Goal: Information Seeking & Learning: Check status

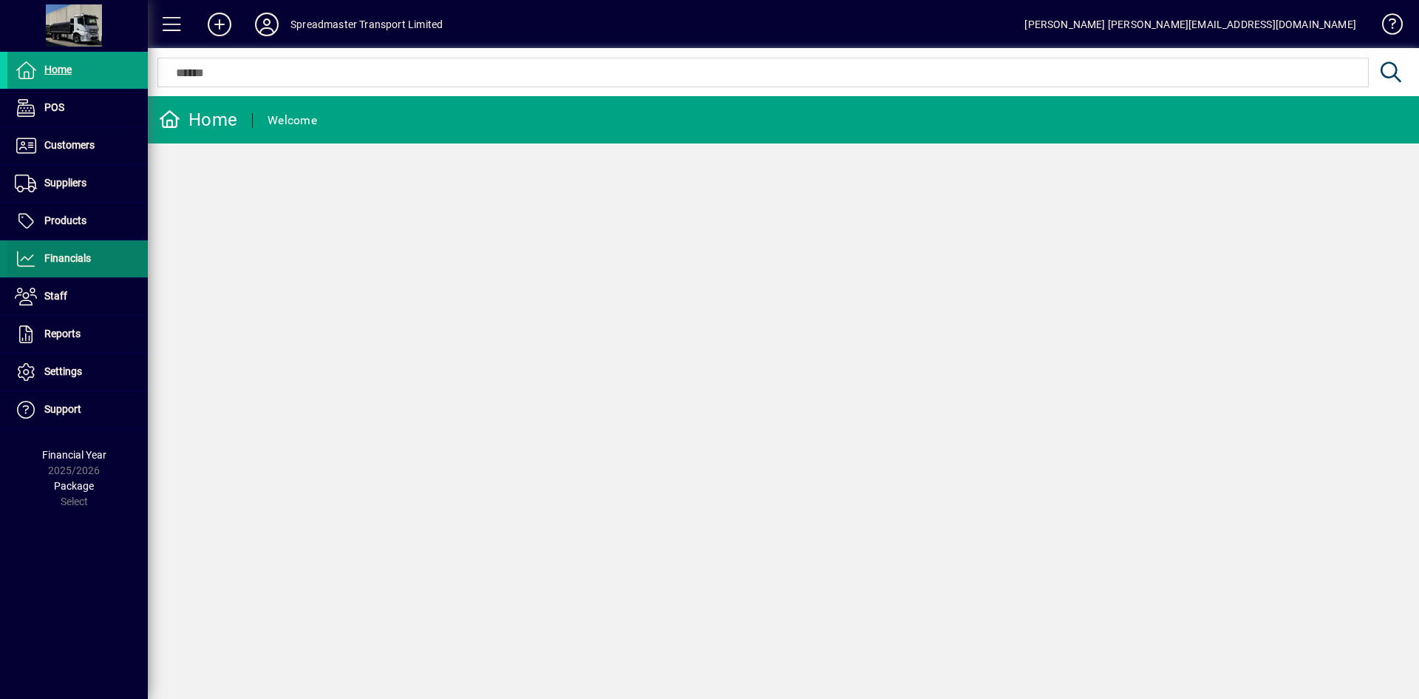
click at [67, 265] on span "Financials" at bounding box center [49, 259] width 84 height 18
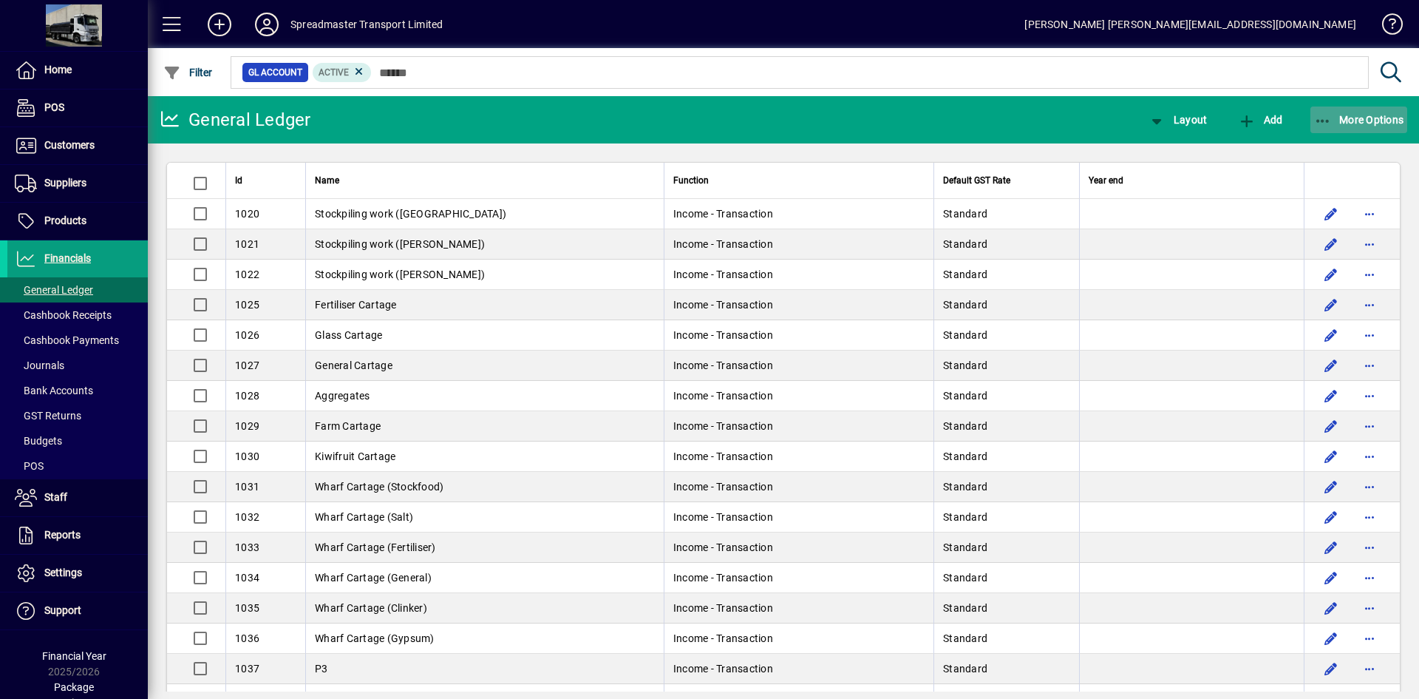
click at [1340, 123] on span "More Options" at bounding box center [1359, 120] width 90 height 12
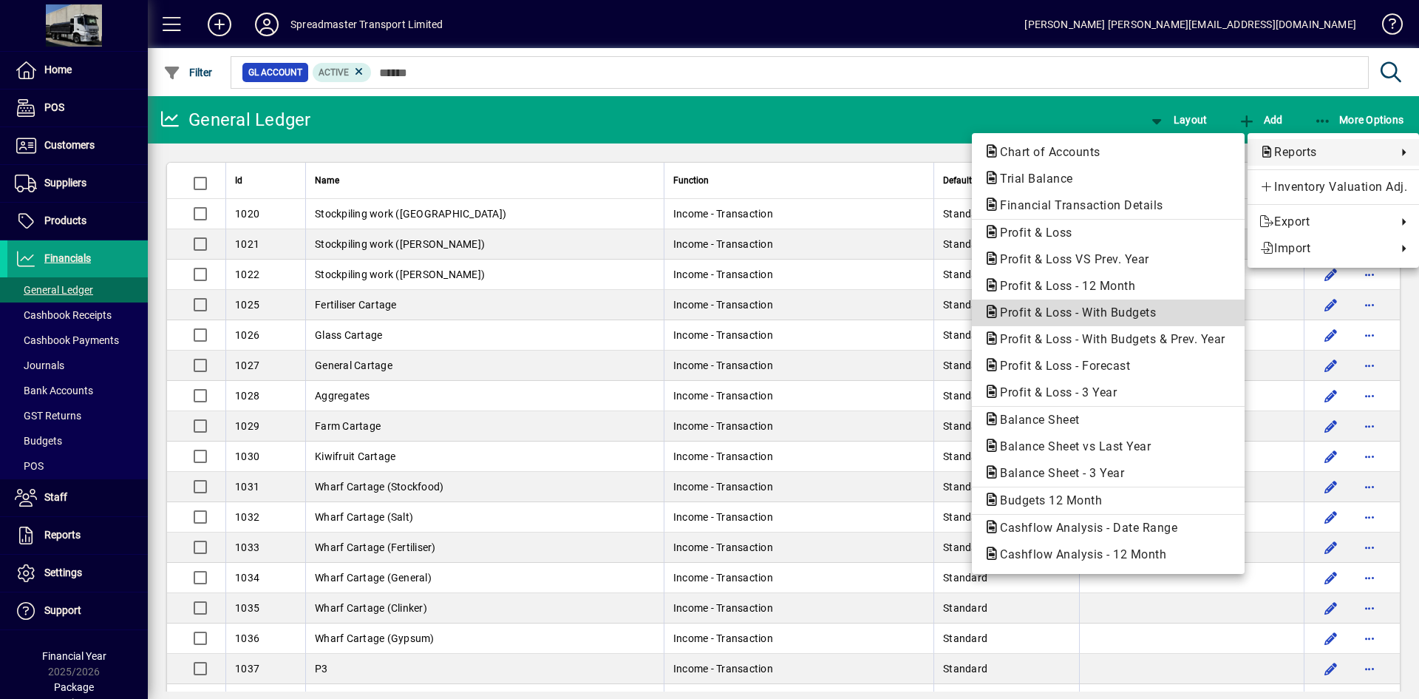
click at [1099, 310] on span "Profit & Loss - With Budgets" at bounding box center [1074, 312] width 180 height 14
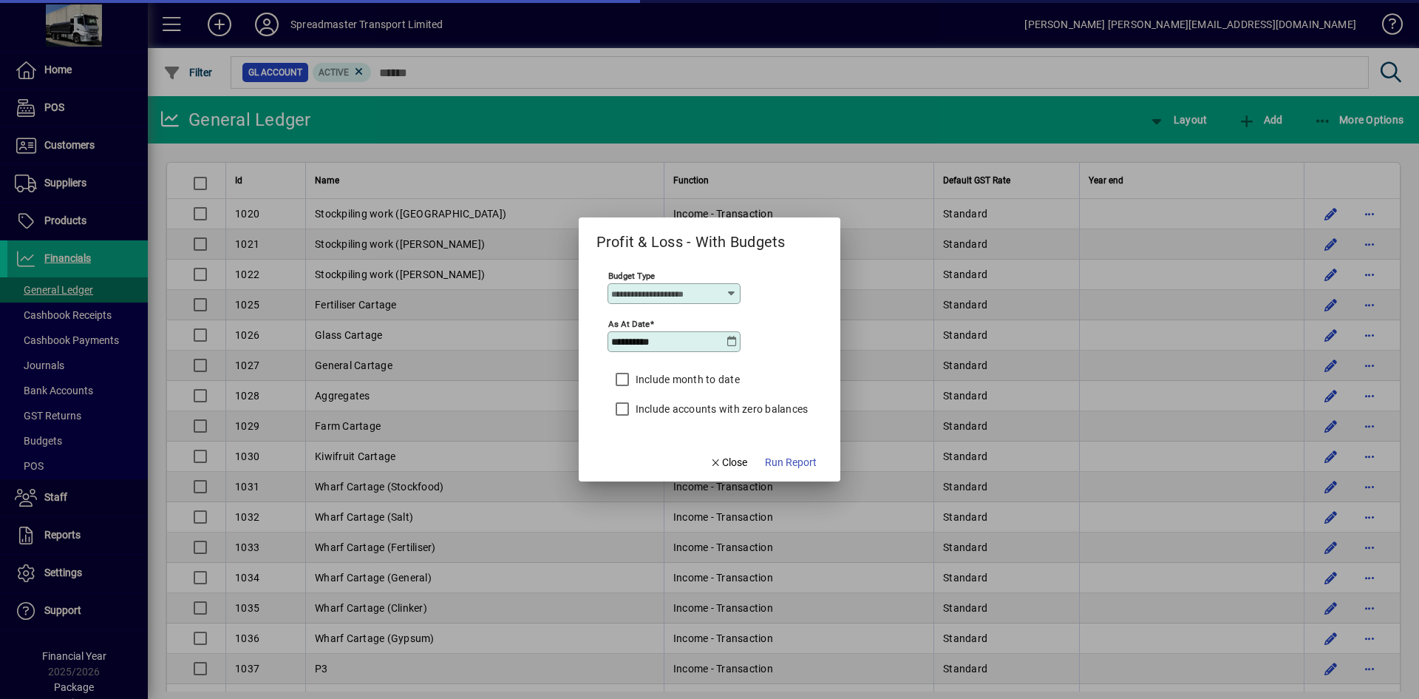
type input "****"
click at [708, 345] on input "**********" at bounding box center [668, 342] width 115 height 12
click at [737, 350] on div "**********" at bounding box center [674, 341] width 133 height 21
click at [733, 347] on div "**********" at bounding box center [674, 341] width 133 height 21
click at [727, 341] on icon at bounding box center [732, 342] width 12 height 12
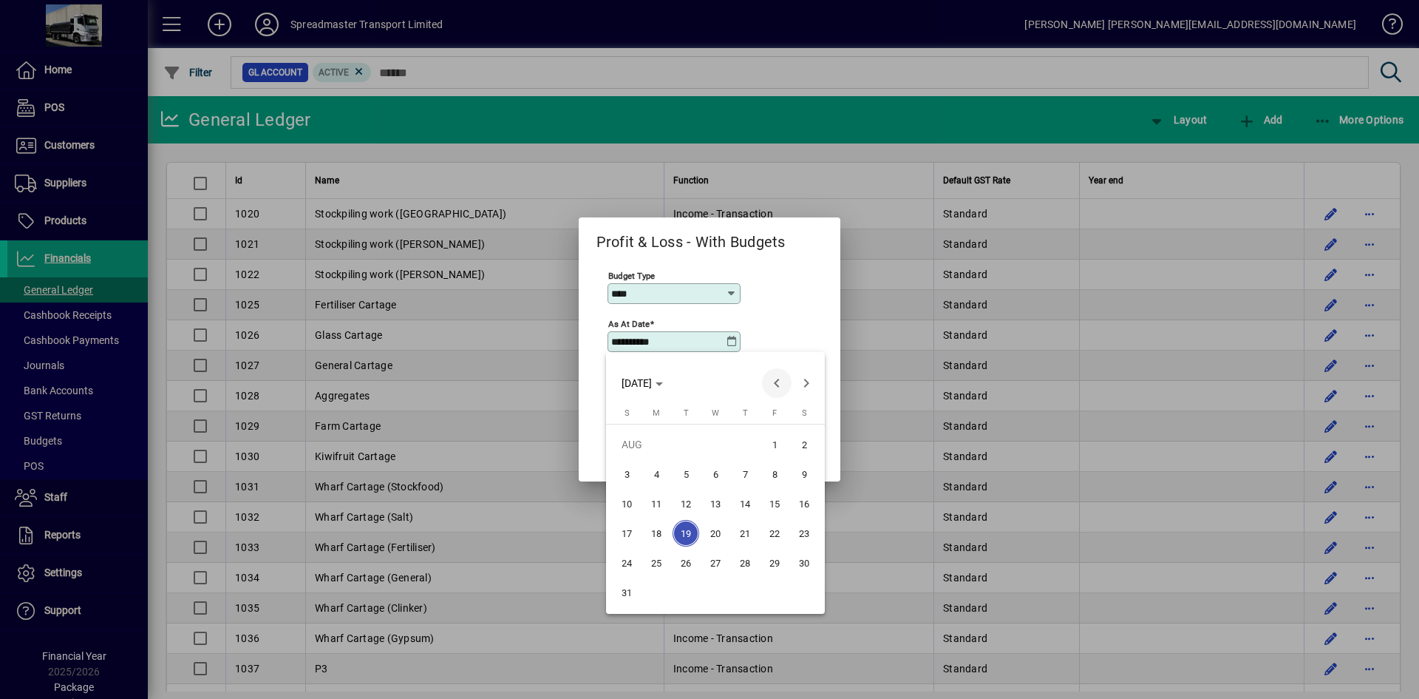
click at [768, 380] on span "Previous month" at bounding box center [777, 383] width 30 height 30
click at [751, 598] on span "31" at bounding box center [745, 592] width 27 height 27
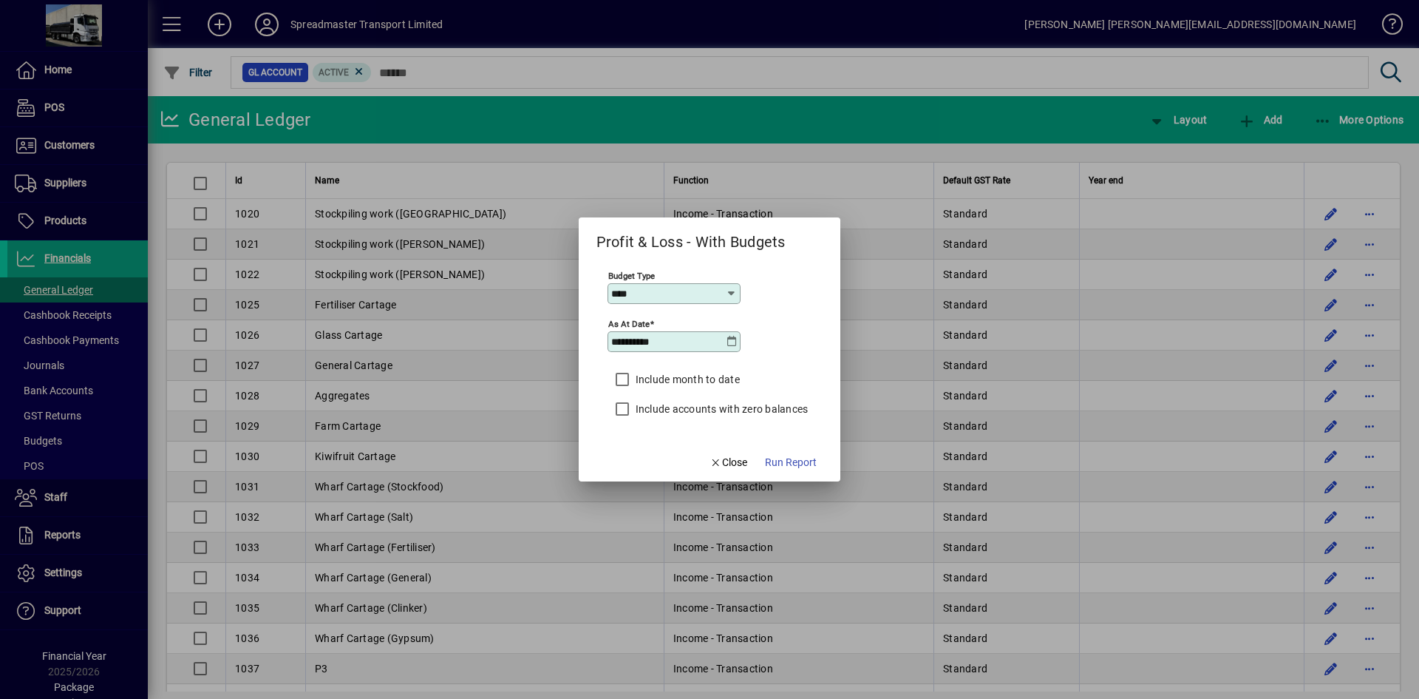
type input "**********"
click at [696, 379] on label "Include month to date" at bounding box center [686, 379] width 107 height 15
click at [801, 460] on span "Run Report" at bounding box center [791, 463] width 52 height 16
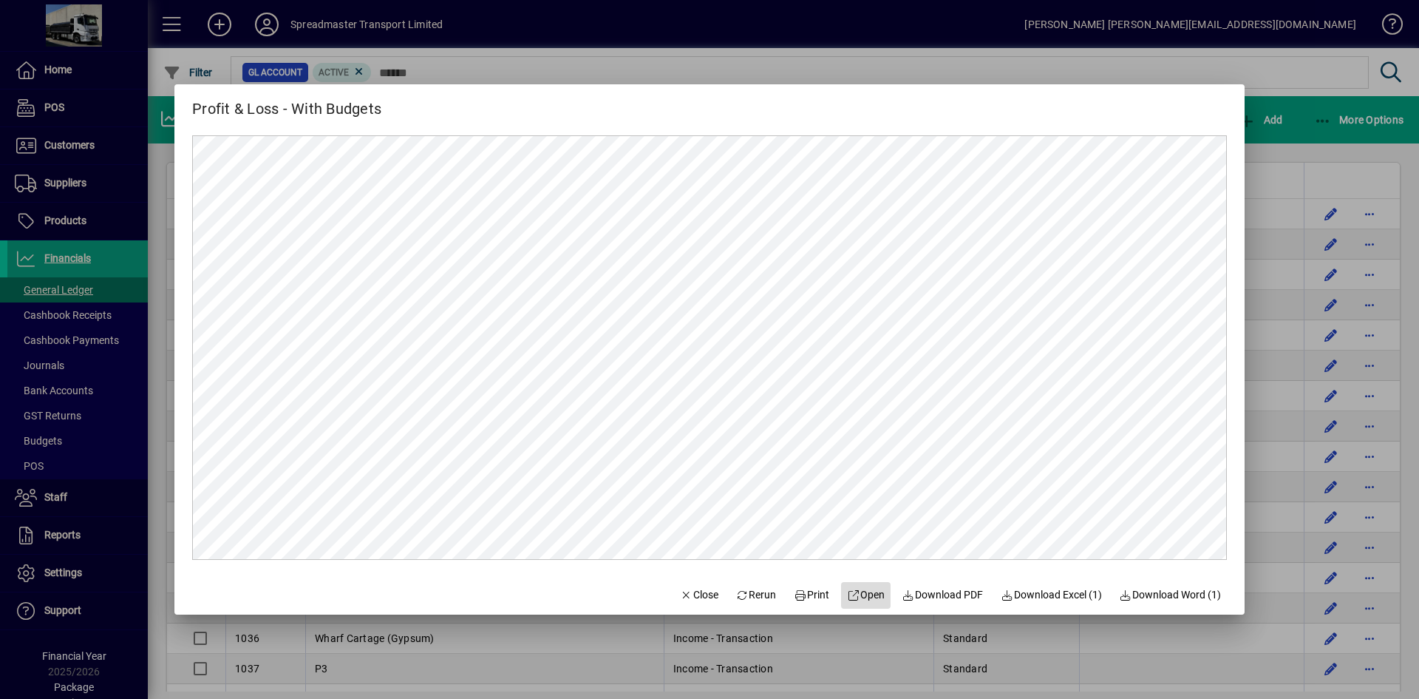
click at [859, 584] on span at bounding box center [866, 594] width 50 height 35
drag, startPoint x: 679, startPoint y: 599, endPoint x: 661, endPoint y: 586, distance: 22.8
click at [680, 598] on span "Close" at bounding box center [699, 595] width 38 height 16
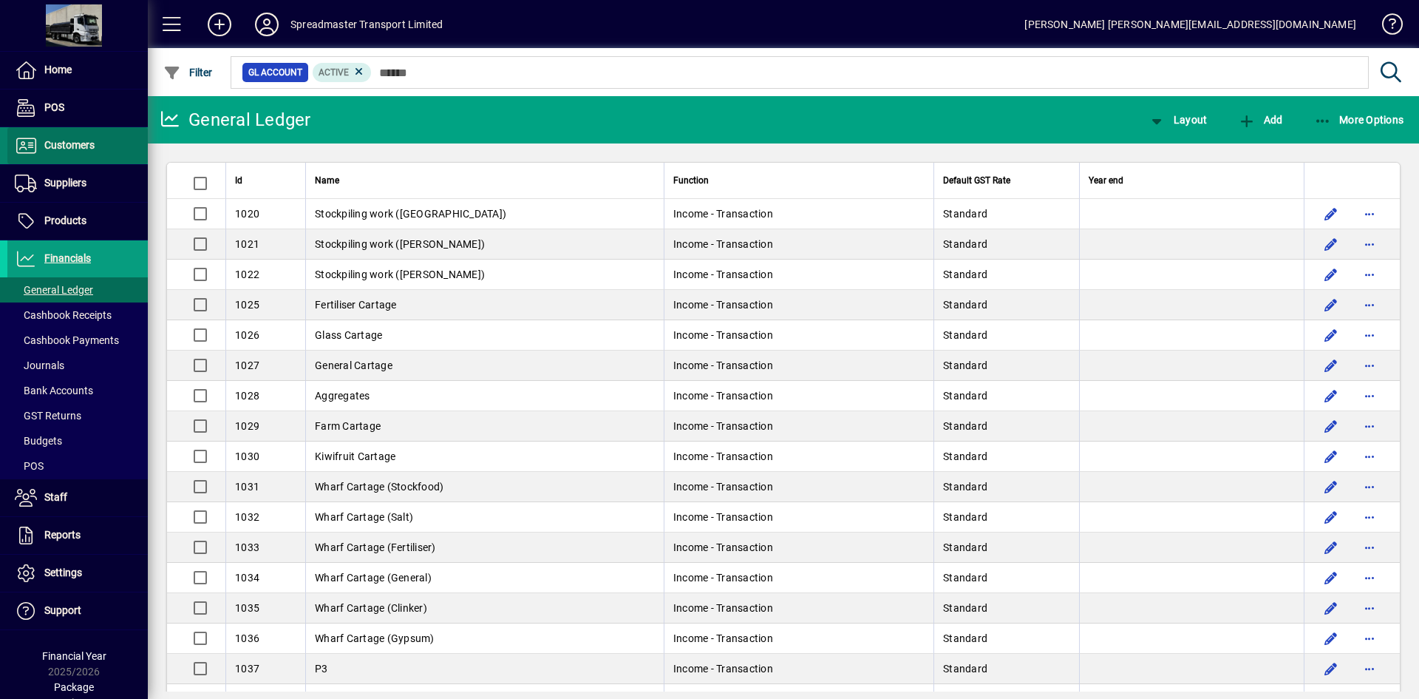
click at [84, 144] on span "Customers" at bounding box center [69, 145] width 50 height 12
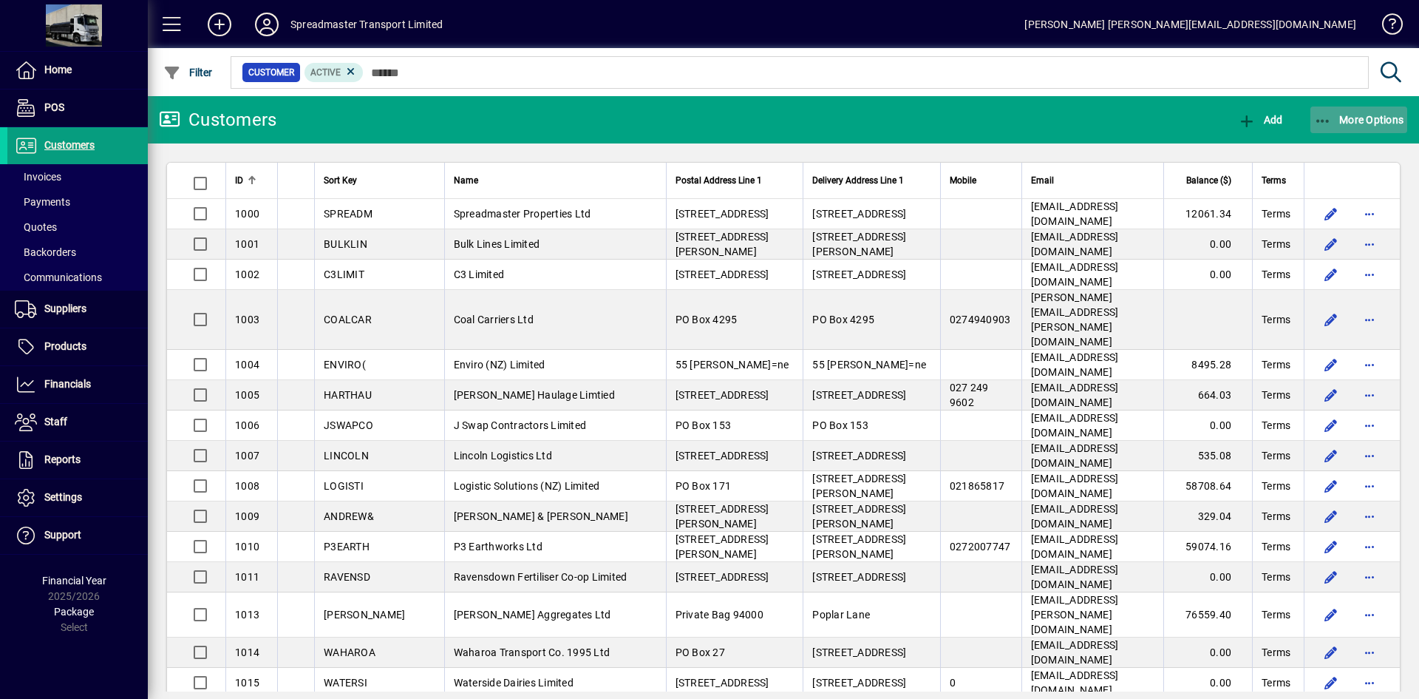
click at [1351, 118] on span "More Options" at bounding box center [1359, 120] width 90 height 12
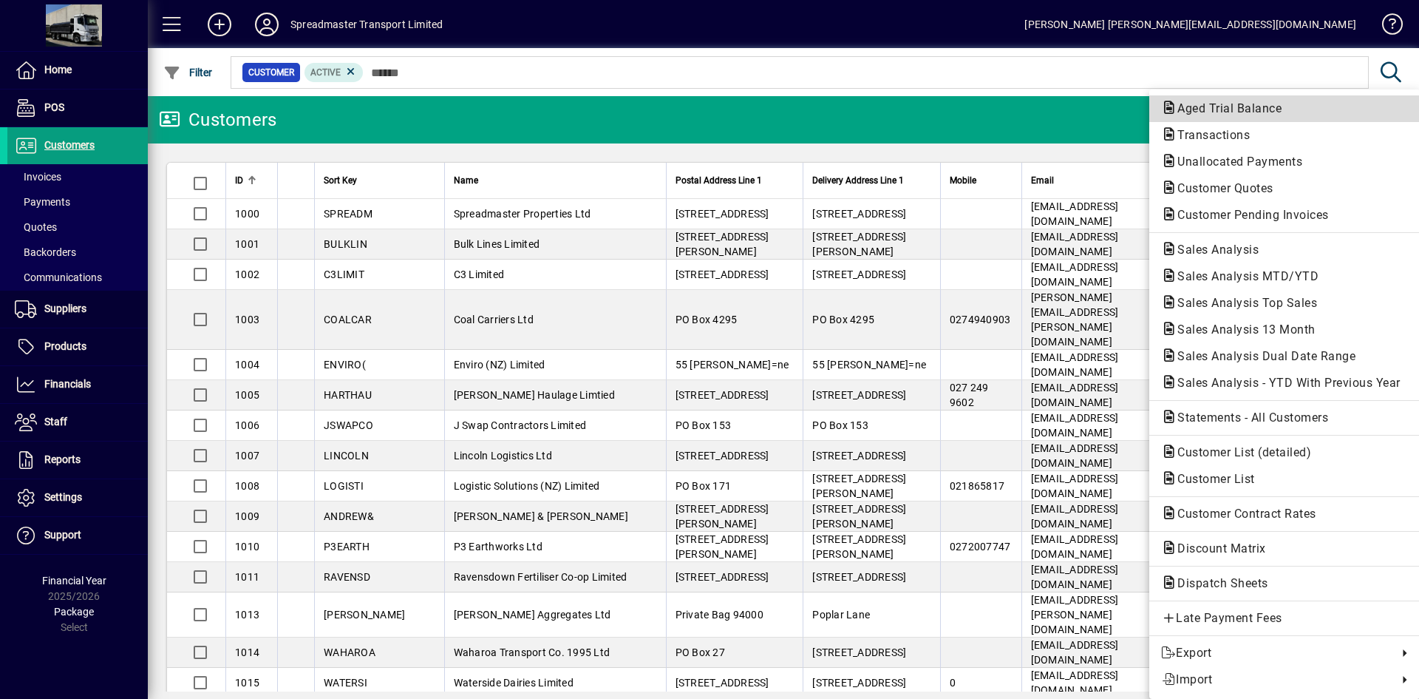
click at [1206, 104] on span "Aged Trial Balance" at bounding box center [1225, 108] width 128 height 14
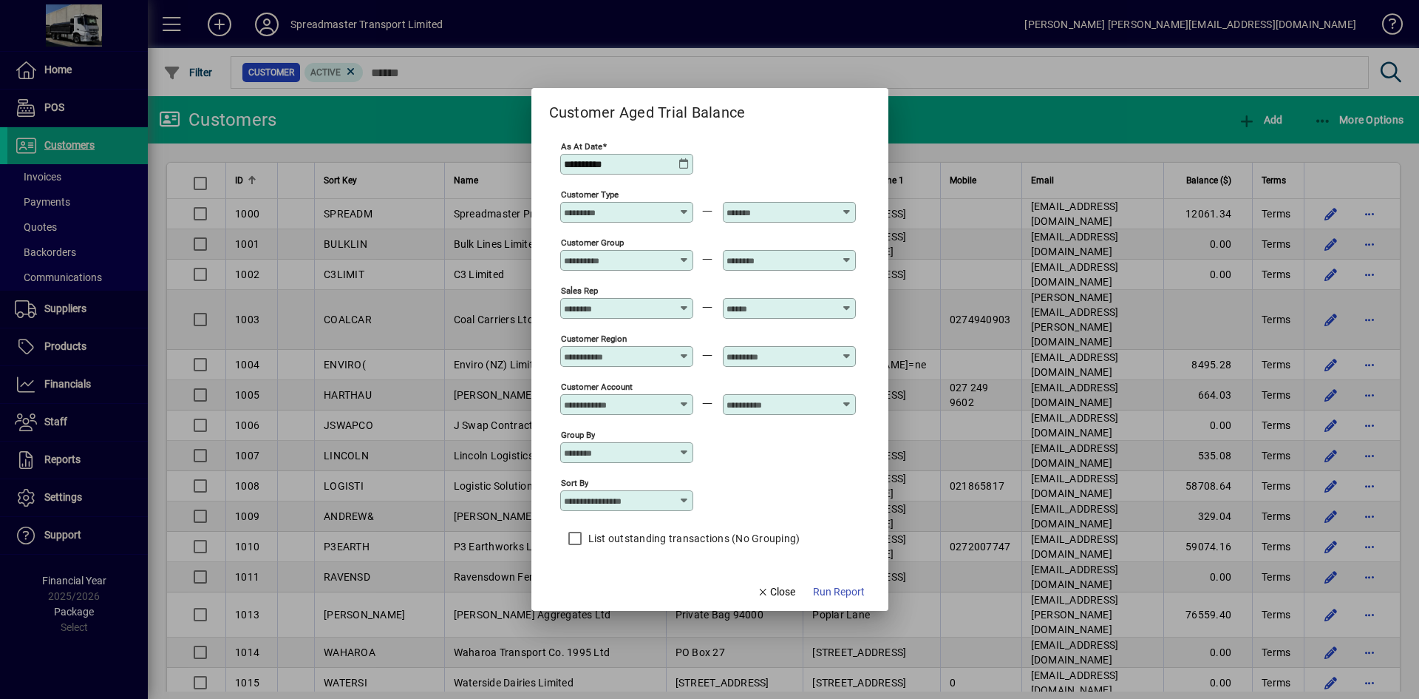
click at [670, 498] on input "Sort by" at bounding box center [621, 501] width 115 height 12
click at [630, 572] on div "Customer Name" at bounding box center [610, 576] width 79 height 16
type input "**********"
click at [834, 589] on span "Run Report" at bounding box center [839, 592] width 52 height 16
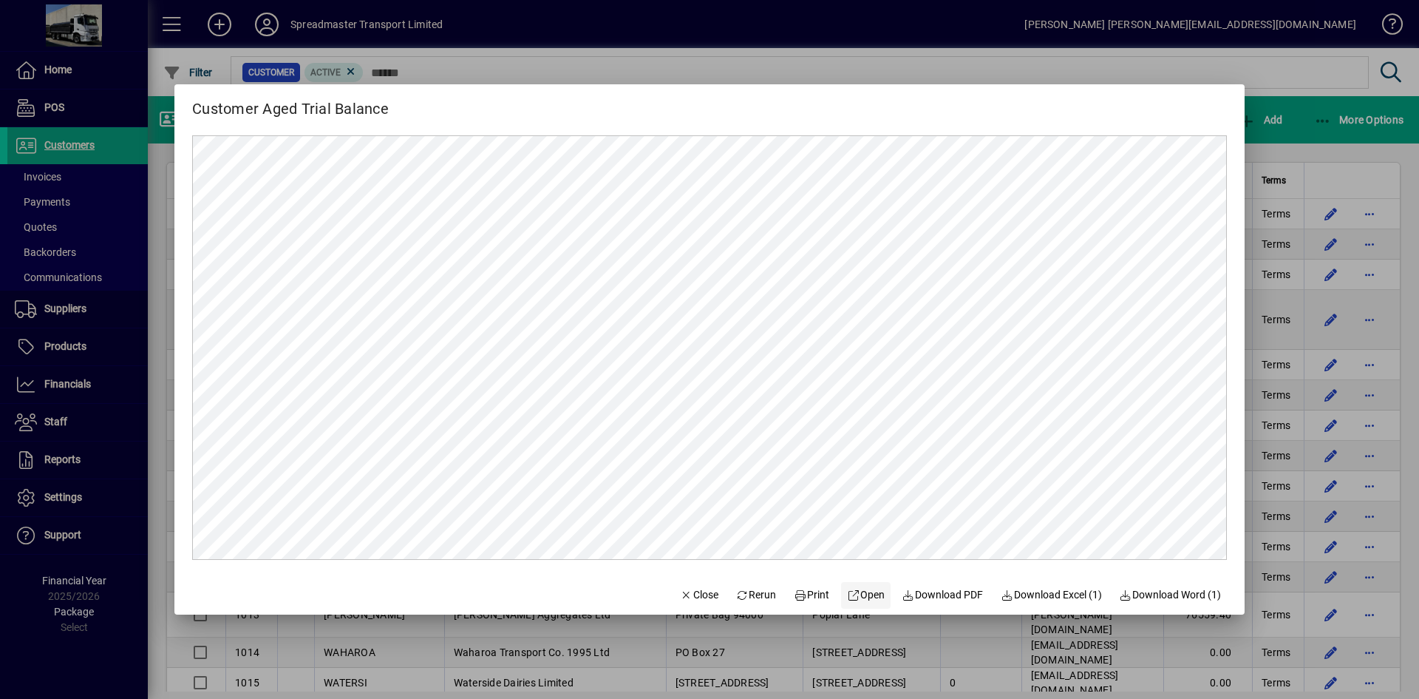
click at [861, 600] on span "Open" at bounding box center [866, 595] width 38 height 16
click at [693, 602] on span "Close" at bounding box center [699, 595] width 38 height 16
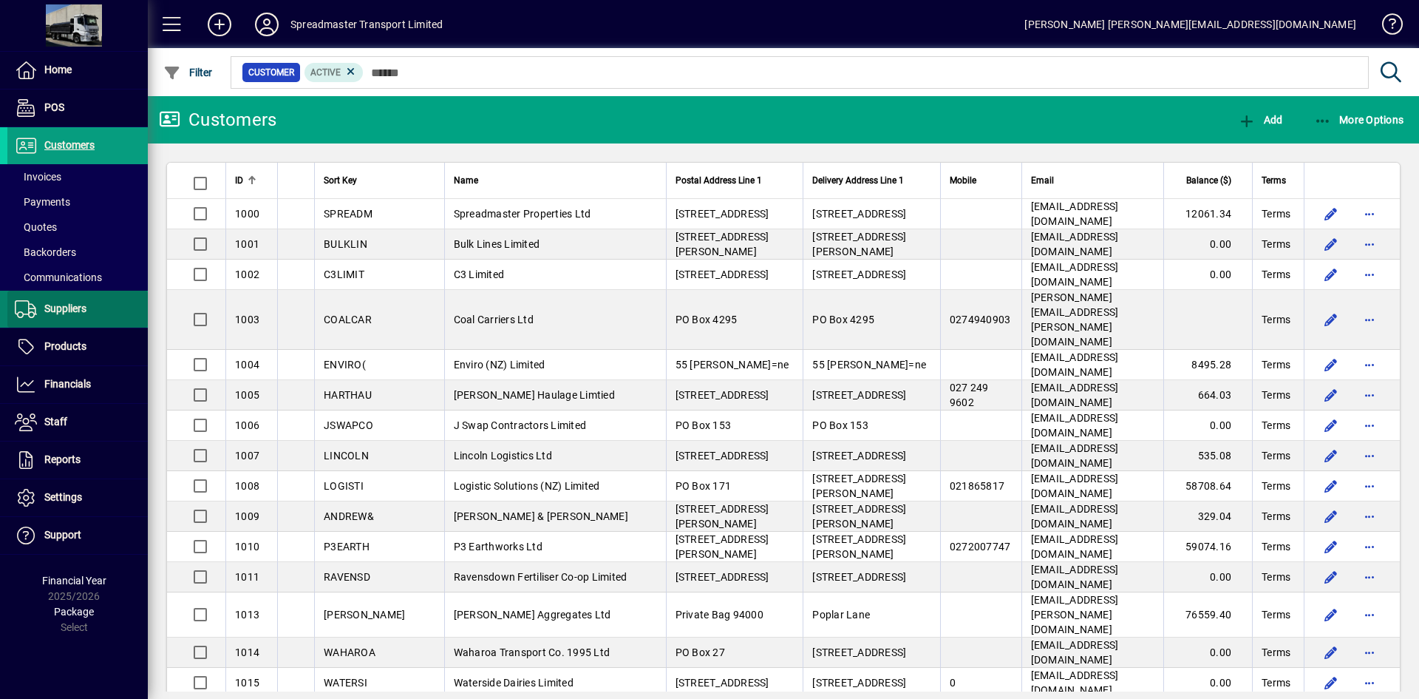
click at [70, 310] on span "Suppliers" at bounding box center [65, 308] width 42 height 12
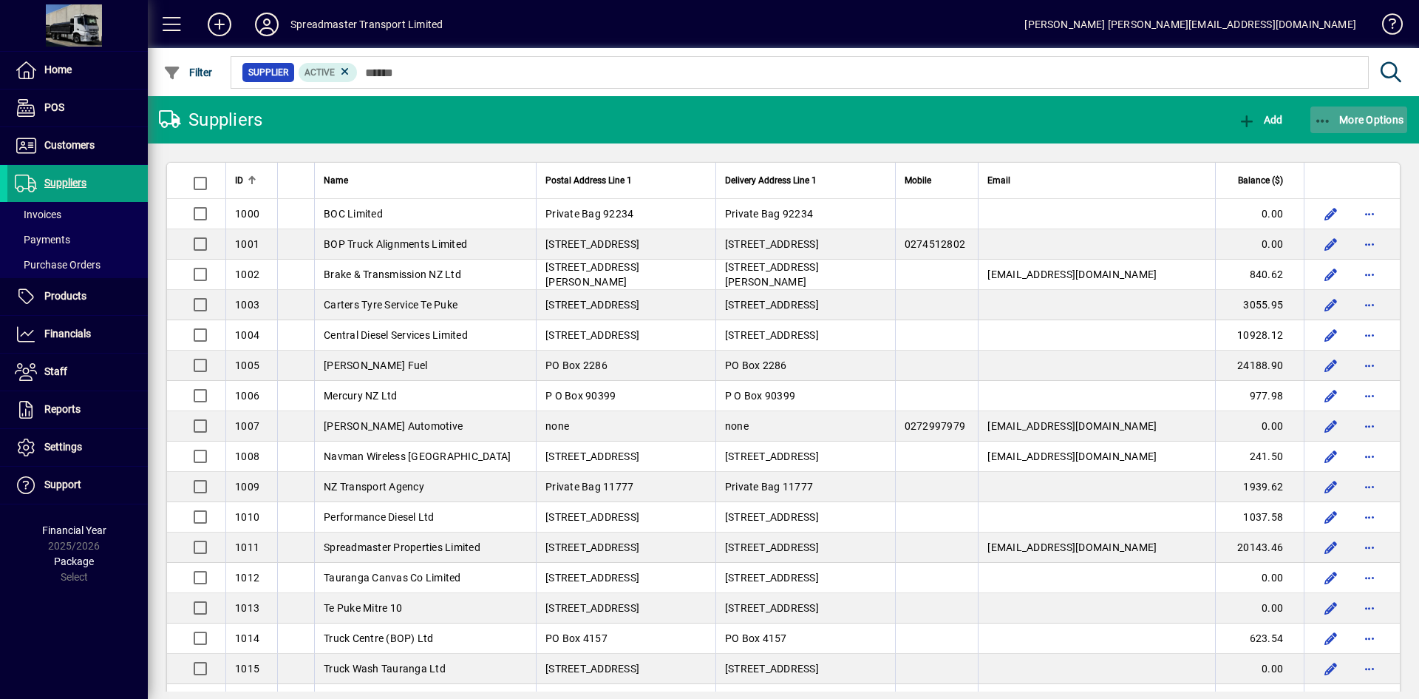
click at [1368, 106] on span "button" at bounding box center [1360, 119] width 98 height 35
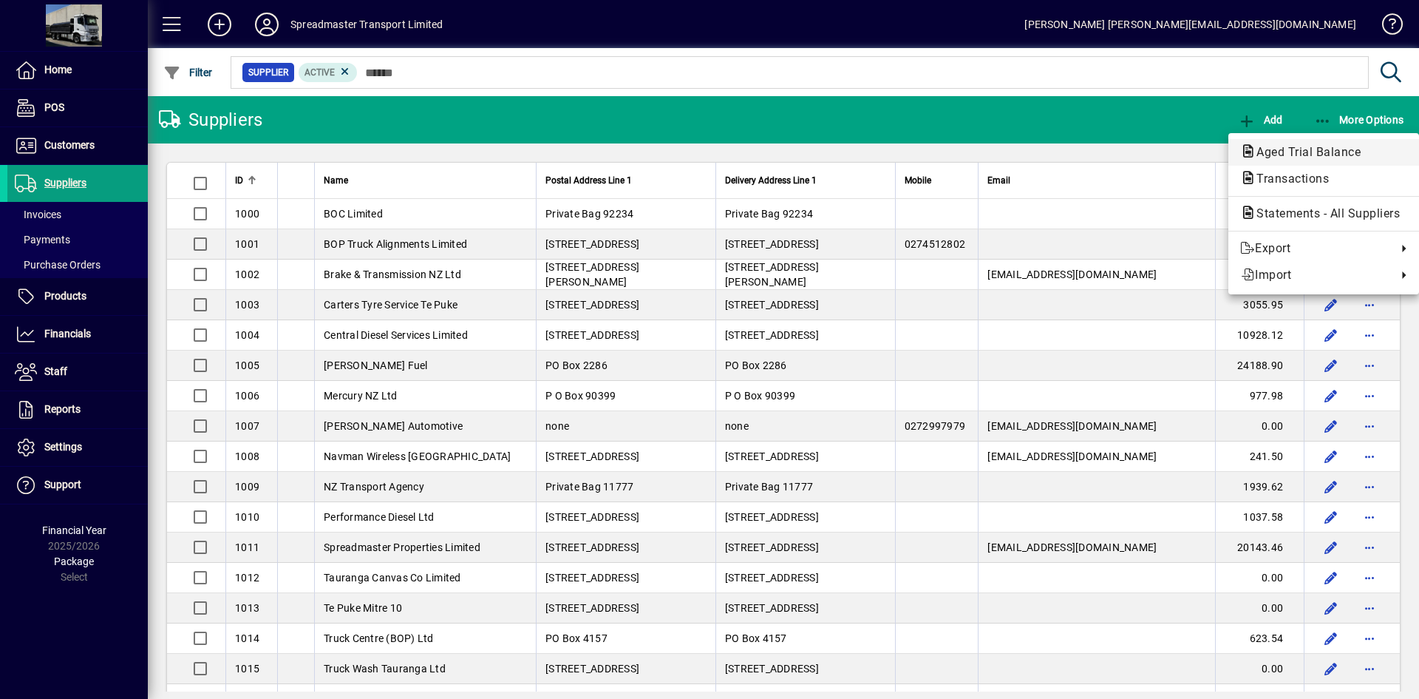
click at [1294, 151] on span "Aged Trial Balance" at bounding box center [1305, 152] width 128 height 14
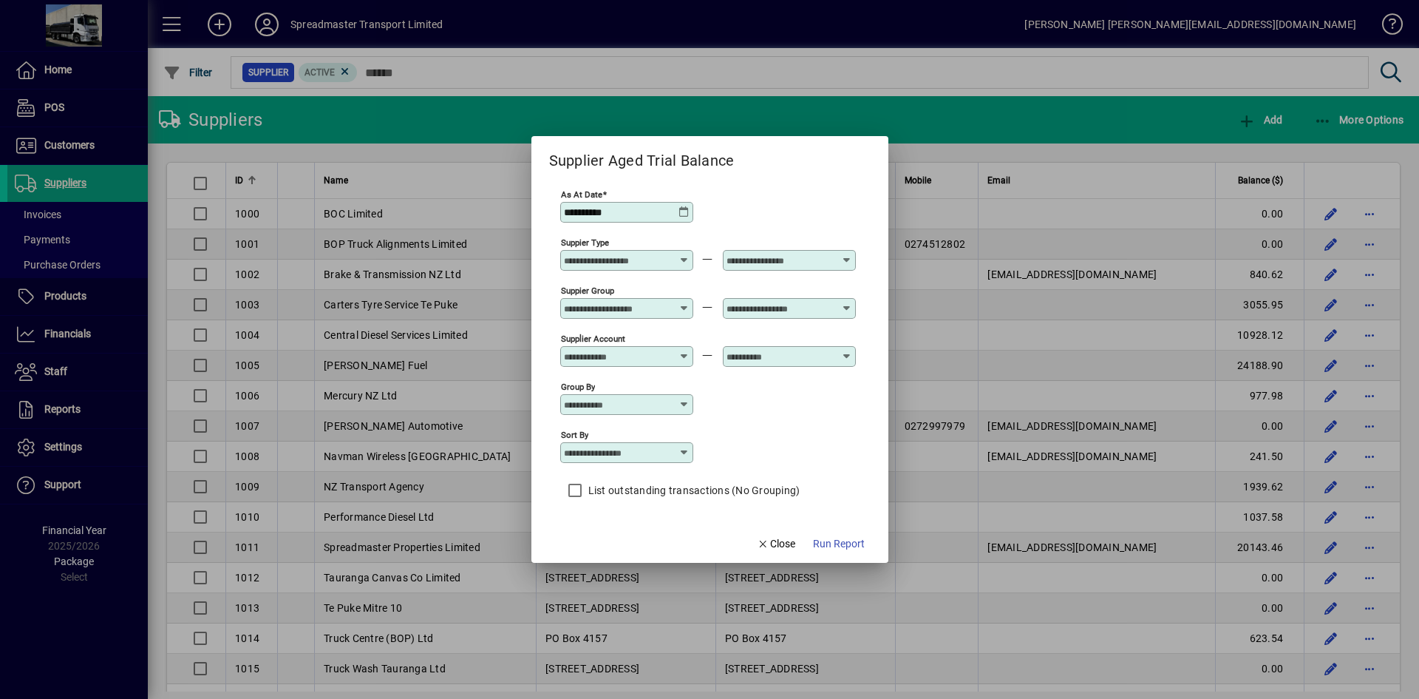
click at [648, 444] on div "Sort by" at bounding box center [626, 452] width 133 height 21
click at [620, 540] on div "Supplier Name" at bounding box center [606, 543] width 71 height 16
type input "**********"
click at [835, 547] on span "Run Report" at bounding box center [839, 544] width 52 height 16
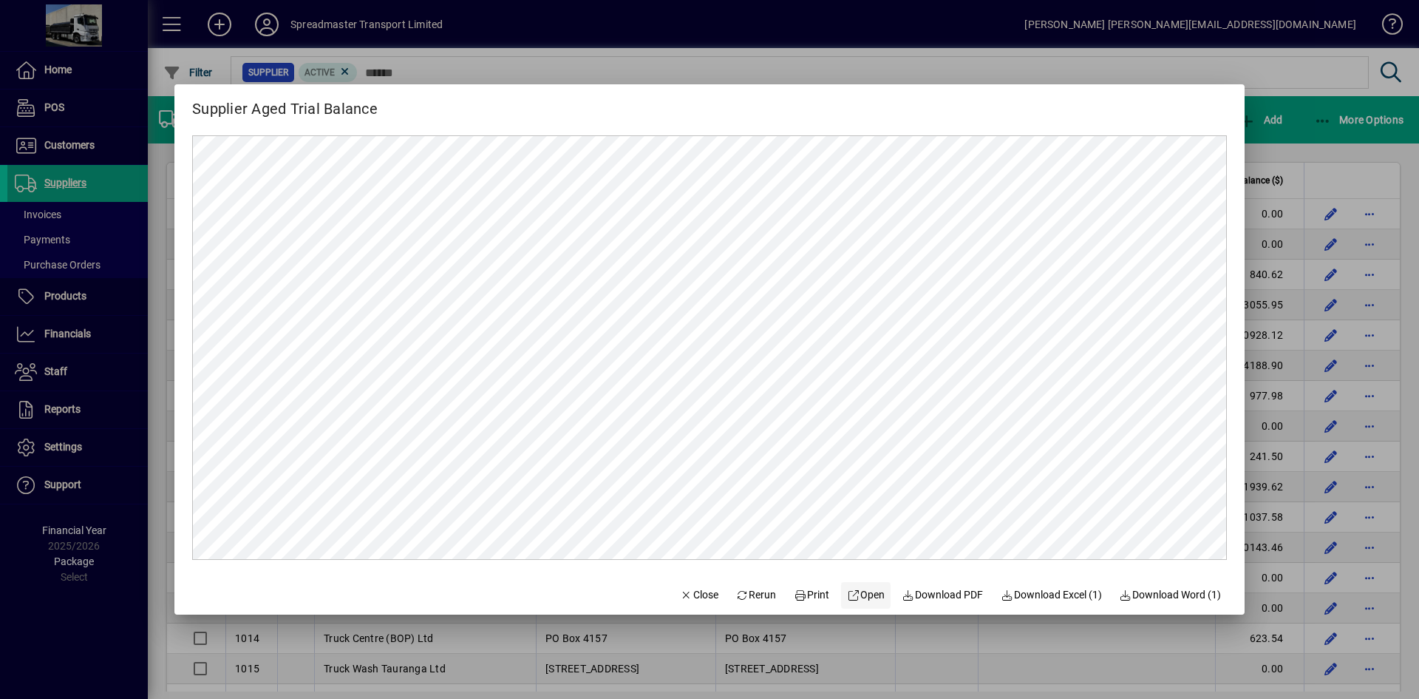
click at [858, 594] on span "Open" at bounding box center [866, 595] width 38 height 16
click at [680, 591] on span "Close" at bounding box center [699, 595] width 38 height 16
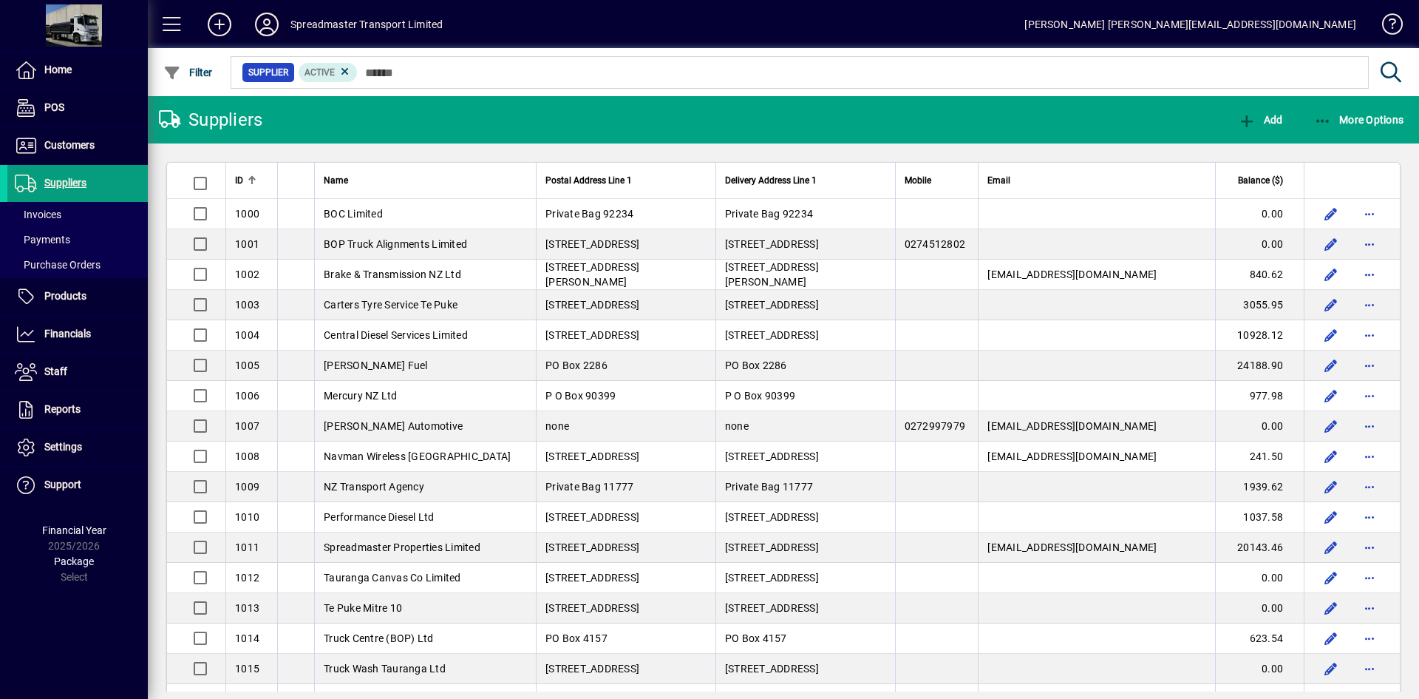
click at [249, 24] on span at bounding box center [266, 24] width 47 height 35
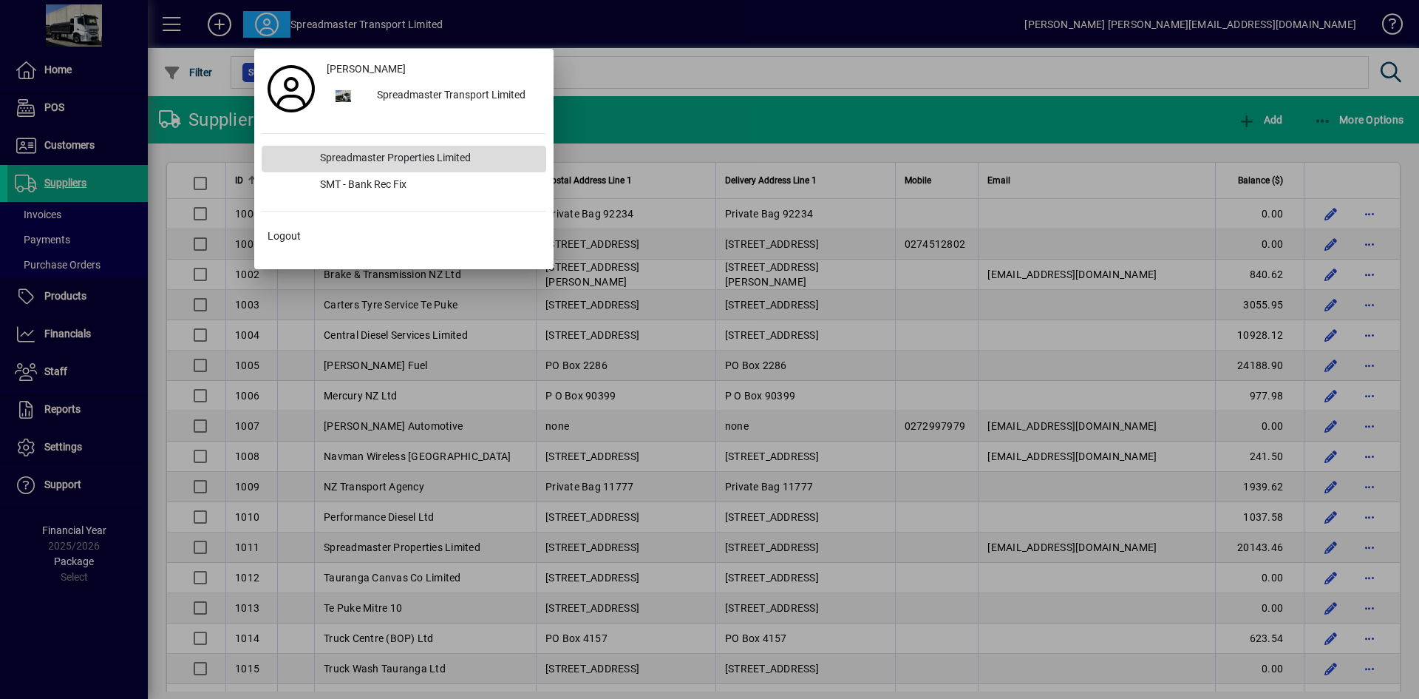
click at [342, 149] on div "Spreadmaster Properties Limited" at bounding box center [427, 159] width 238 height 27
